Goal: Information Seeking & Learning: Learn about a topic

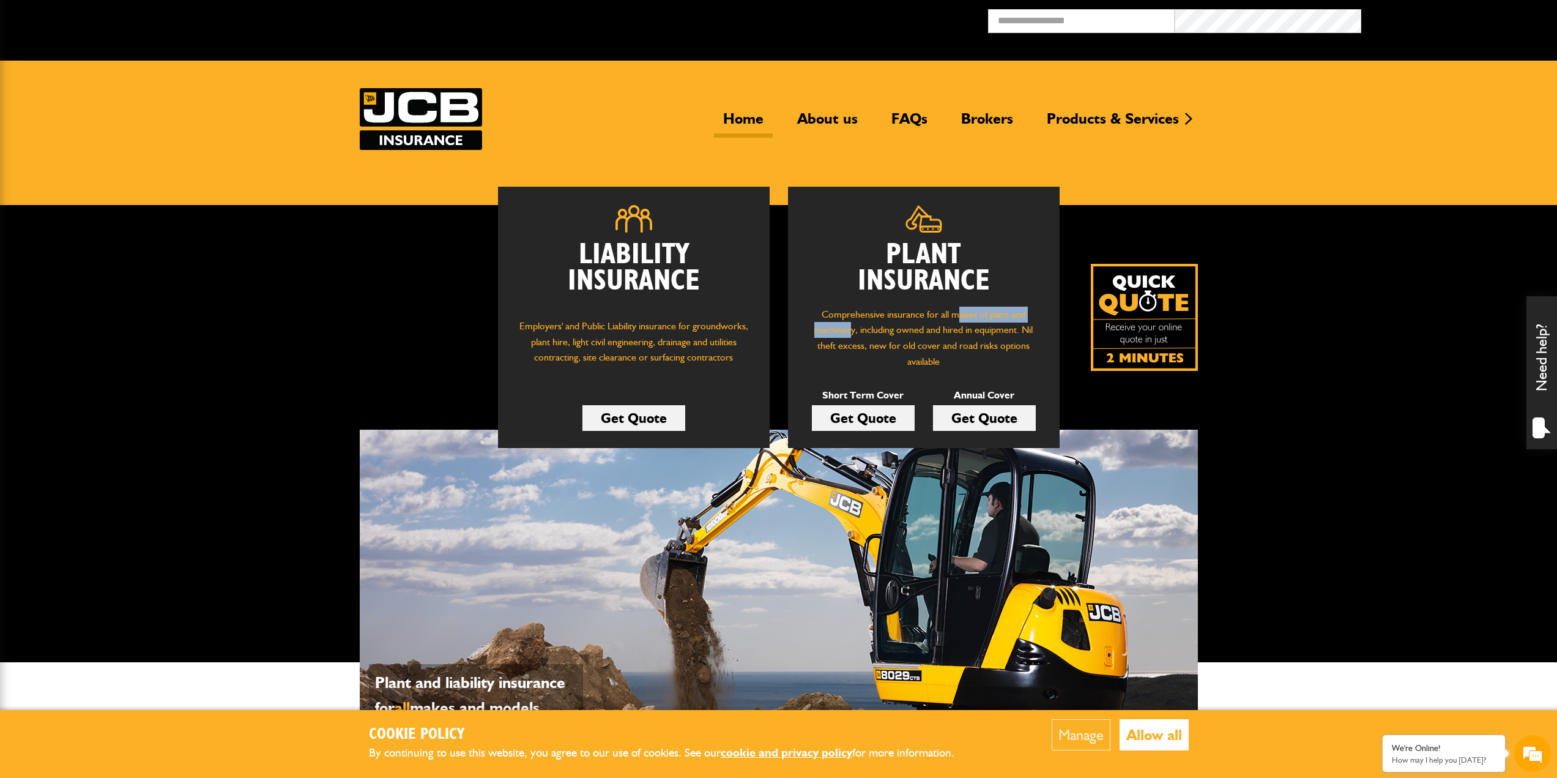
drag, startPoint x: 958, startPoint y: 314, endPoint x: 852, endPoint y: 333, distance: 107.5
click at [852, 333] on p "Comprehensive insurance for all makes of plant and machinery, including owned a…" at bounding box center [923, 338] width 235 height 62
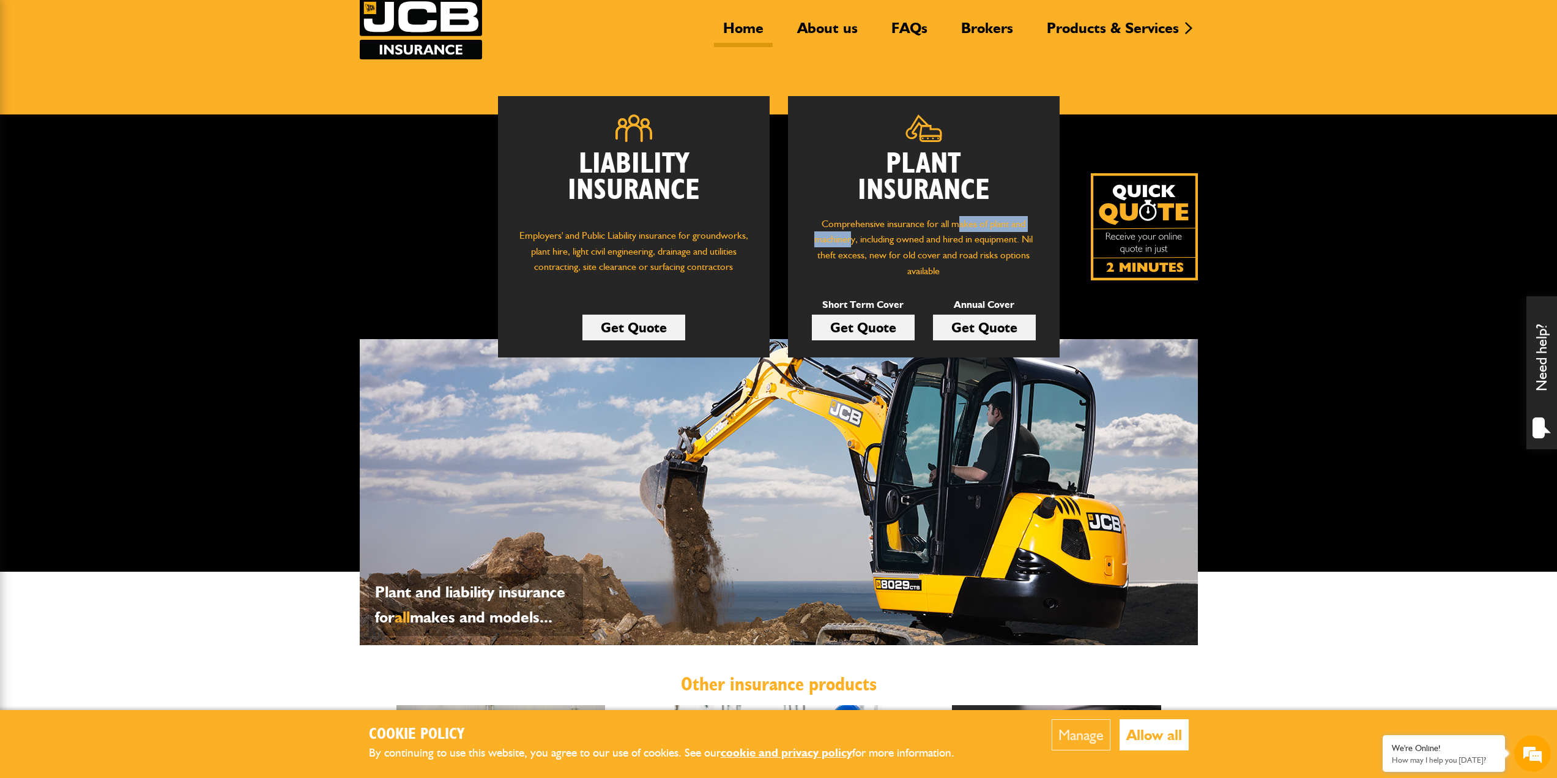
scroll to position [122, 0]
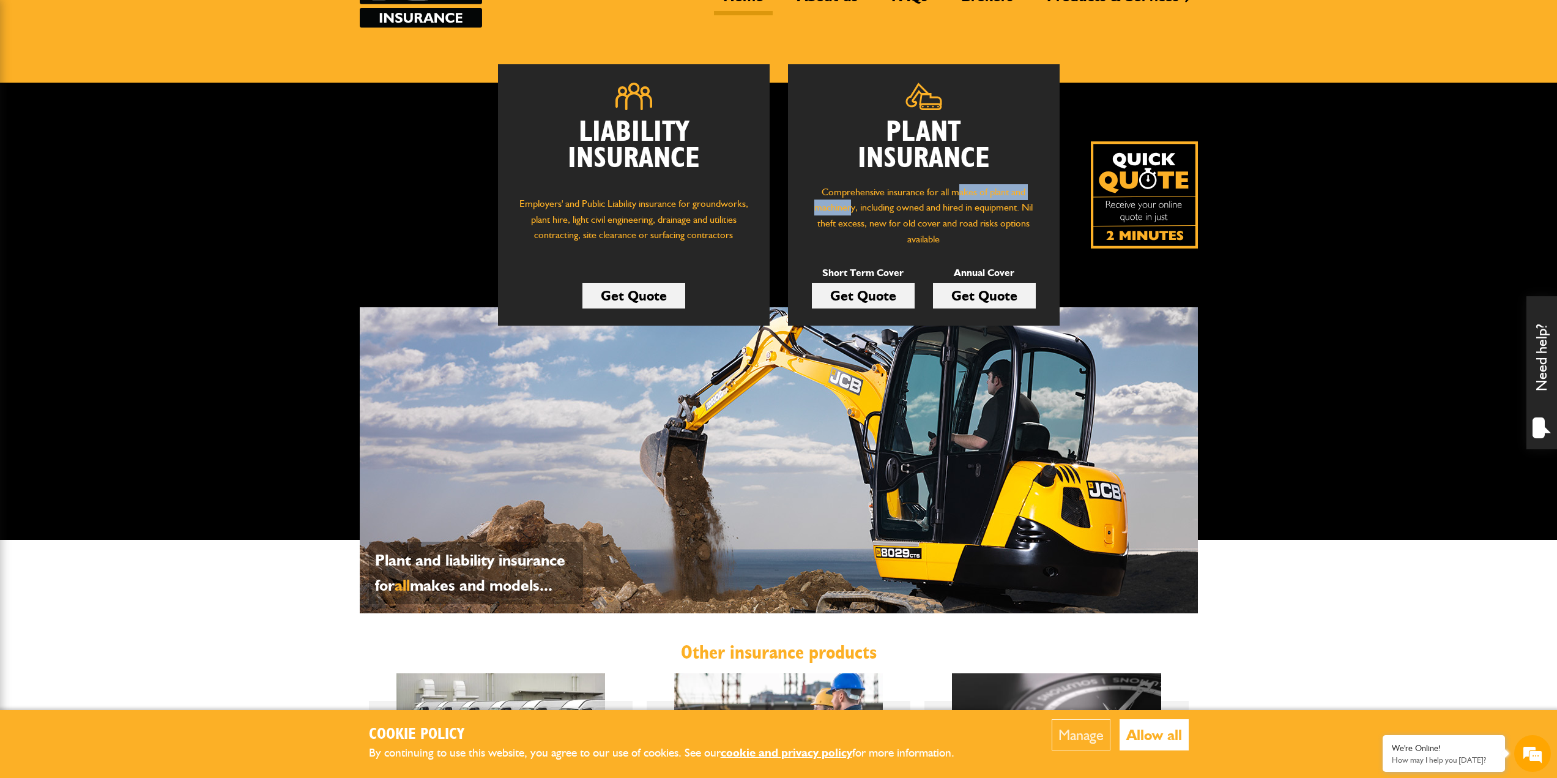
click at [1139, 735] on button "Allow all" at bounding box center [1154, 734] width 69 height 31
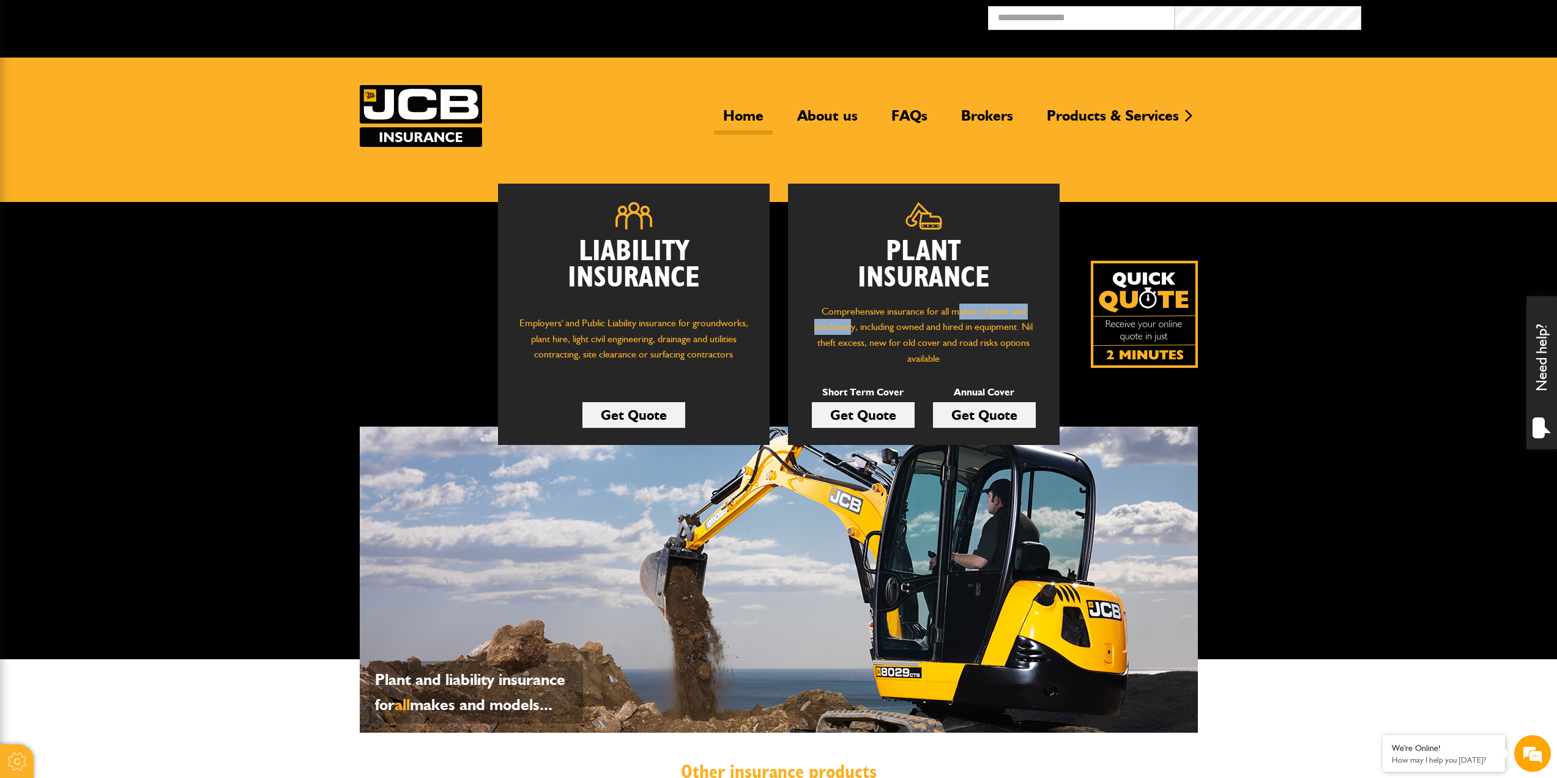
scroll to position [0, 0]
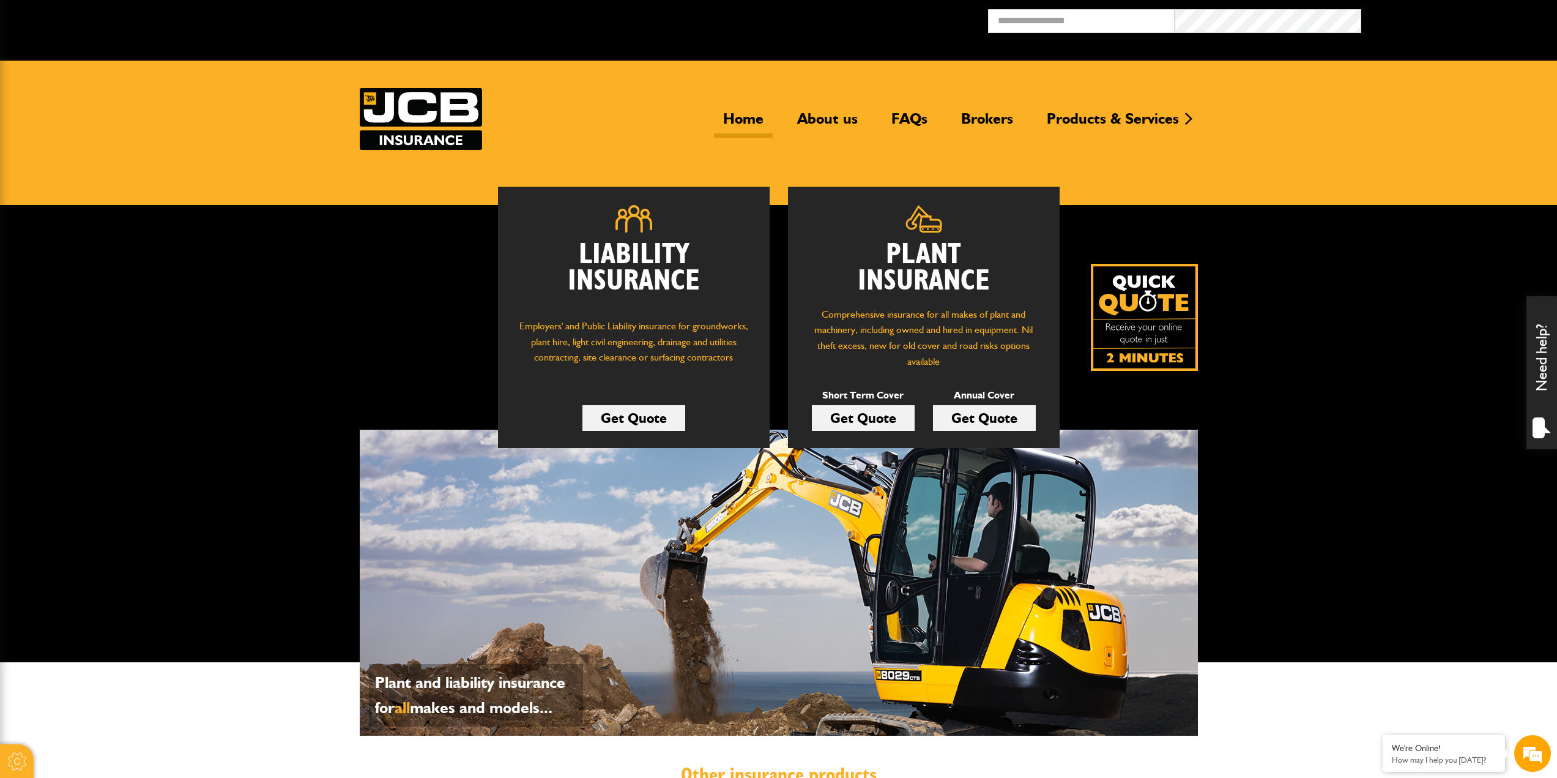
click at [942, 322] on p "Comprehensive insurance for all makes of plant and machinery, including owned a…" at bounding box center [923, 338] width 235 height 62
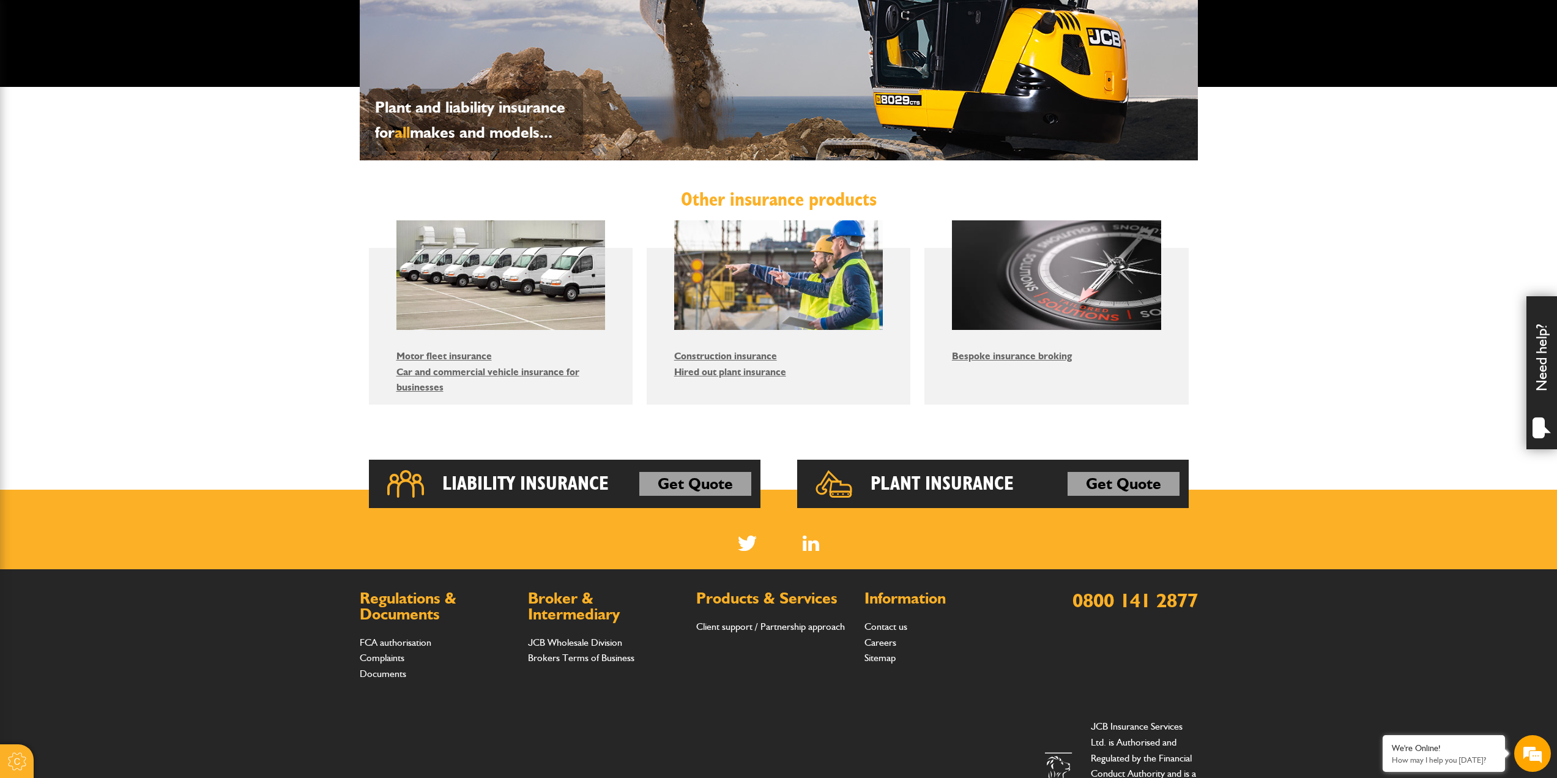
scroll to position [357, 0]
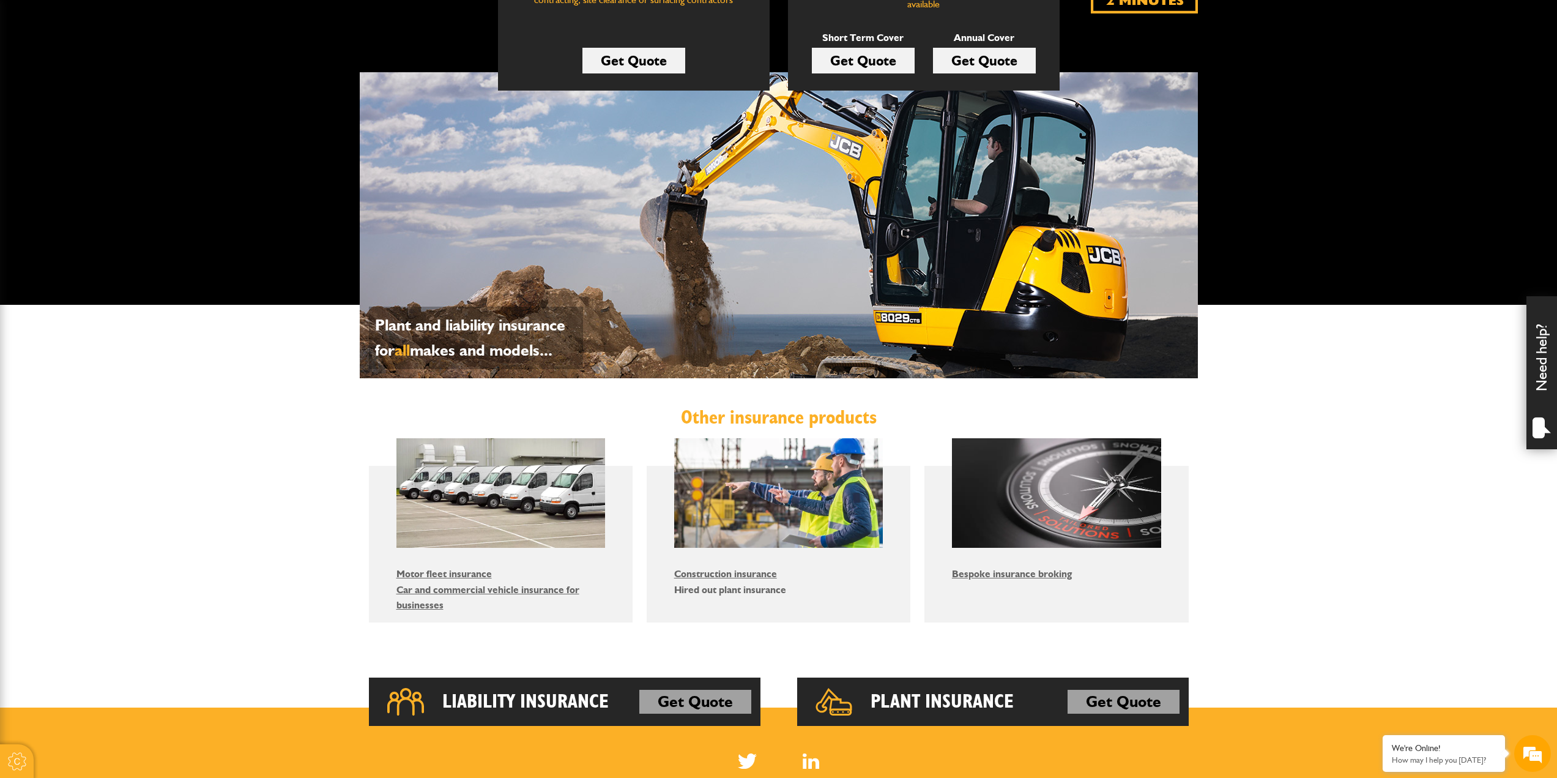
click at [713, 589] on link "Hired out plant insurance" at bounding box center [730, 590] width 112 height 12
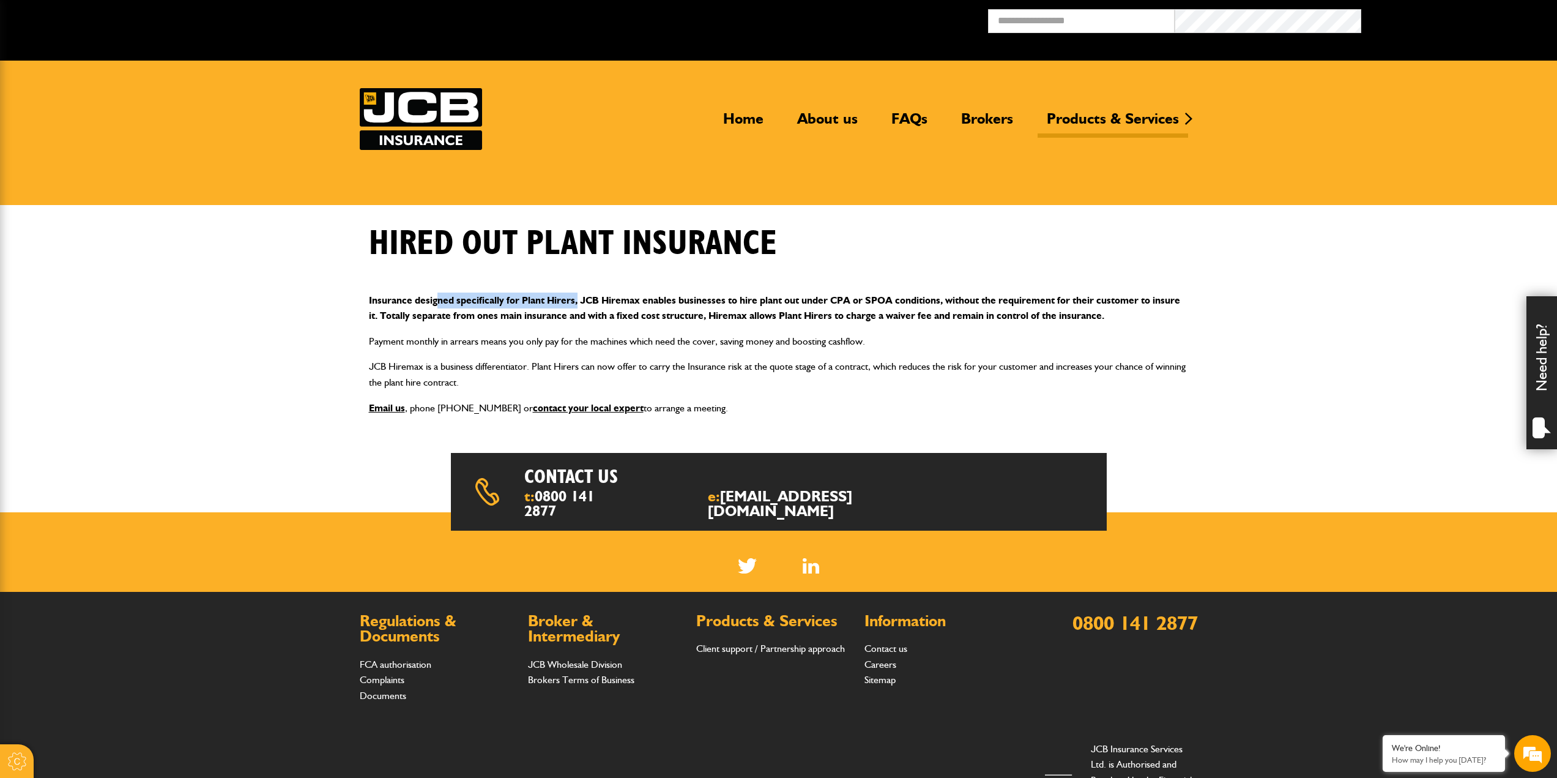
drag, startPoint x: 439, startPoint y: 299, endPoint x: 579, endPoint y: 306, distance: 140.9
click at [578, 306] on p "Insurance designed specifically for Plant Hirers, JCB Hiremax enables businesse…" at bounding box center [779, 307] width 820 height 31
click at [580, 306] on p "Insurance designed specifically for Plant Hirers, JCB Hiremax enables businesse…" at bounding box center [779, 307] width 820 height 31
click at [403, 369] on p "JCB Hiremax is a business differentiator. Plant Hirers can now offer to carry t…" at bounding box center [779, 374] width 820 height 31
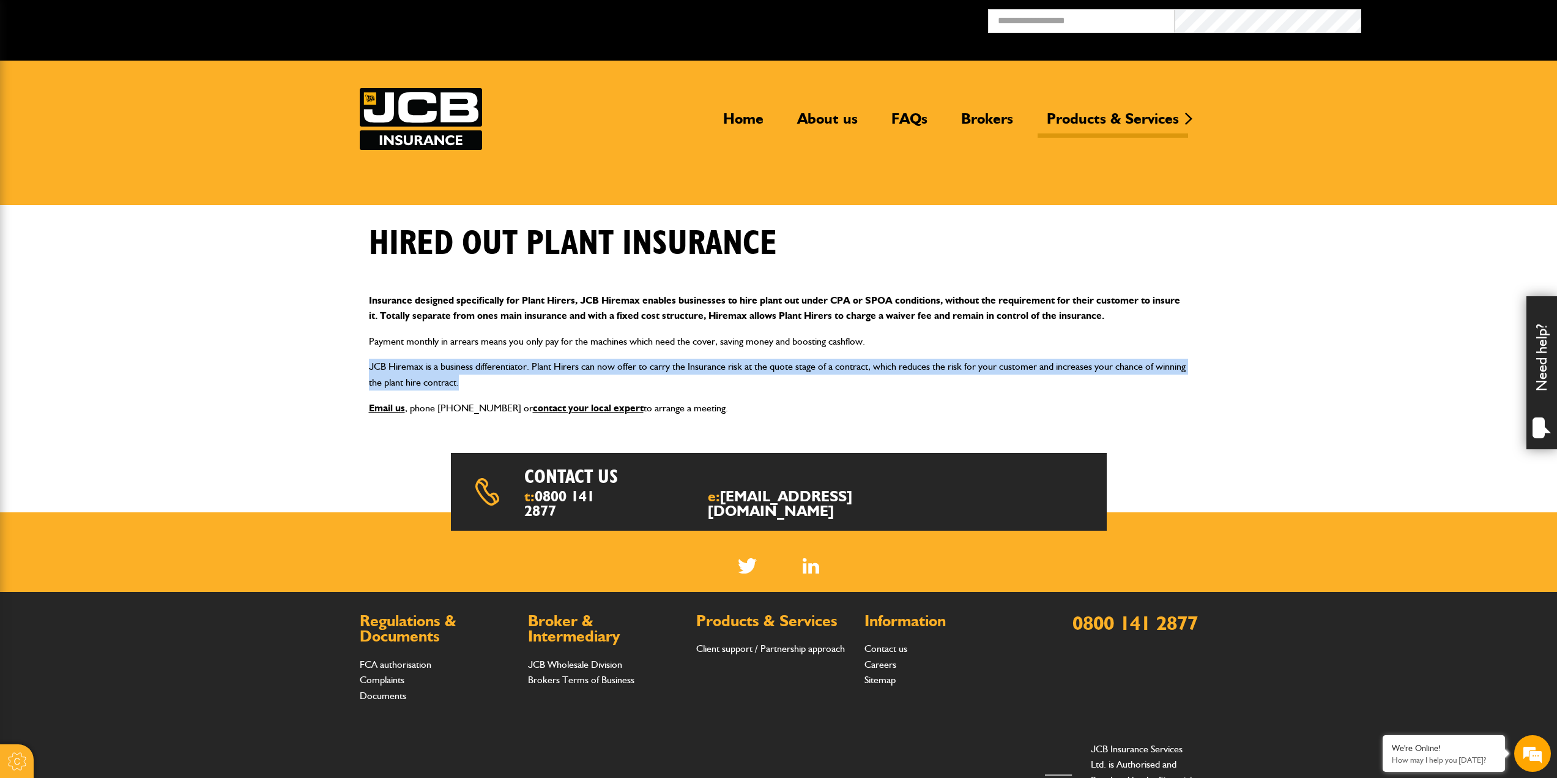
click at [403, 369] on p "JCB Hiremax is a business differentiator. Plant Hirers can now offer to carry t…" at bounding box center [779, 374] width 820 height 31
click at [472, 382] on p "JCB Hiremax is a business differentiator. Plant Hirers can now offer to carry t…" at bounding box center [779, 374] width 820 height 31
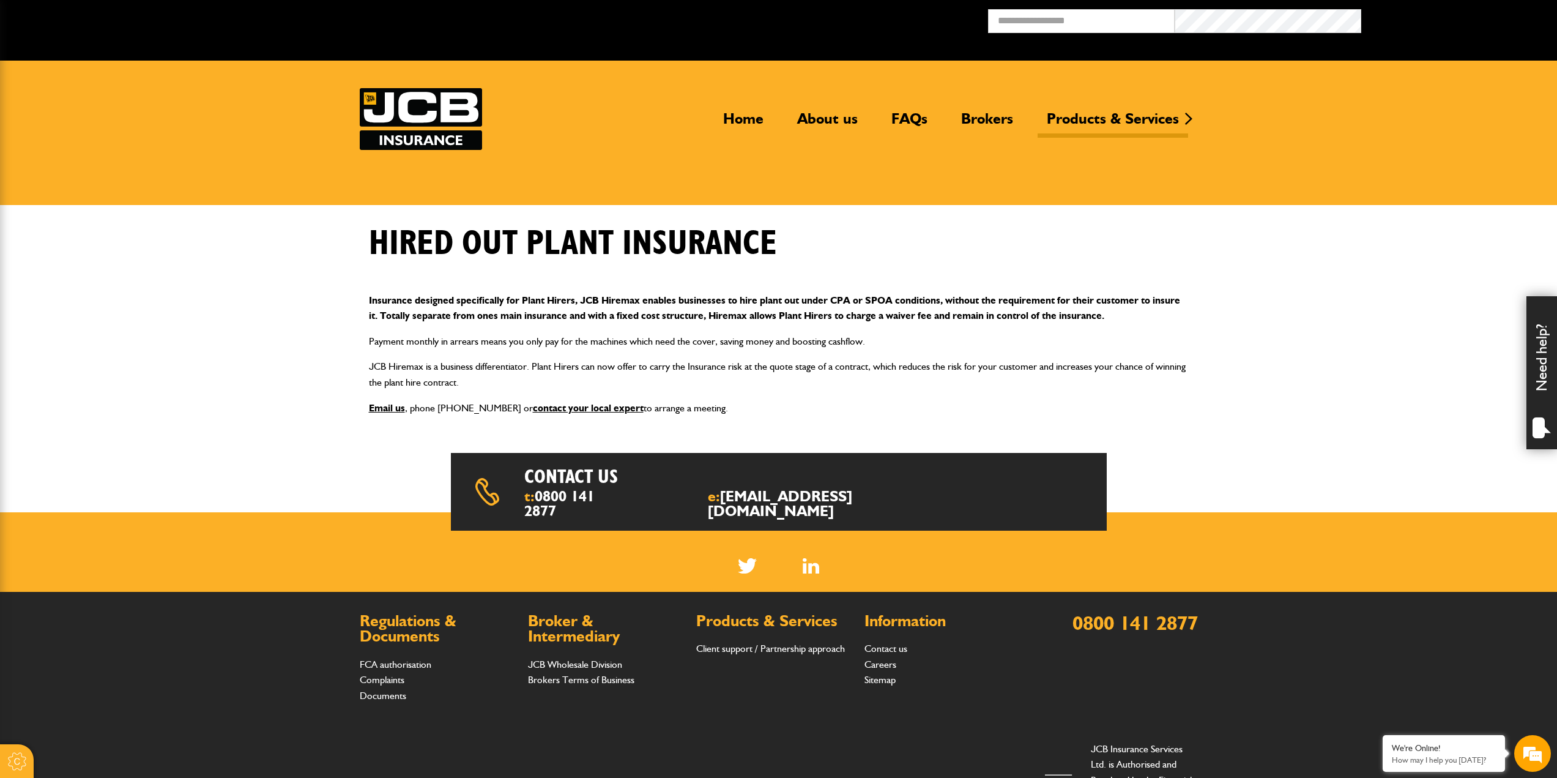
click at [482, 382] on p "JCB Hiremax is a business differentiator. Plant Hirers can now offer to carry t…" at bounding box center [779, 374] width 820 height 31
click at [230, 379] on body "Cookie Options You can control which cookies we use with the form below. Please…" at bounding box center [778, 444] width 1557 height 888
